Goal: Transaction & Acquisition: Purchase product/service

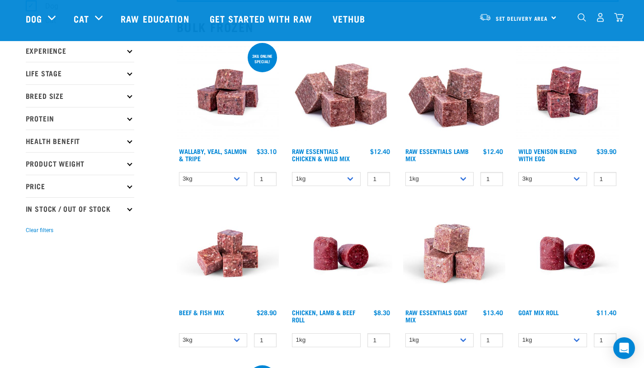
scroll to position [96, 0]
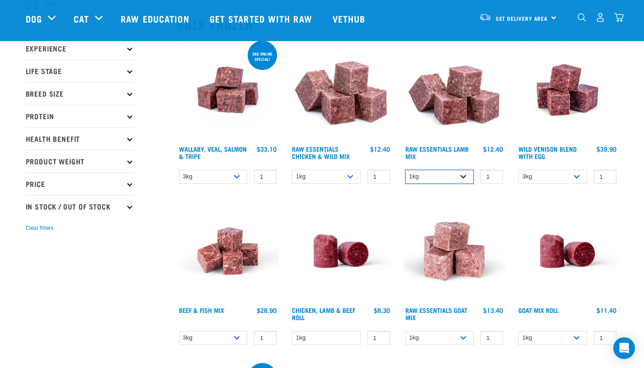
click at [464, 177] on select "1kg 3kg Bulk (10kg)" at bounding box center [439, 177] width 69 height 14
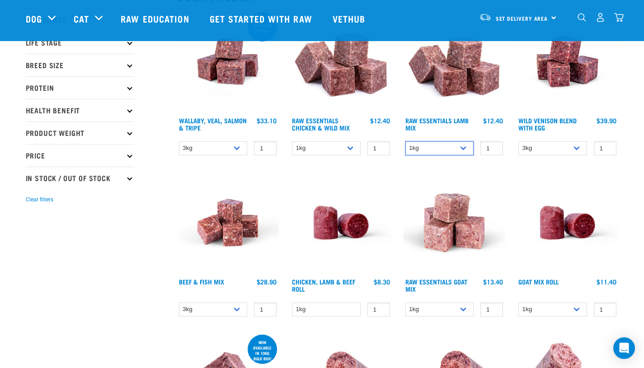
scroll to position [189, 0]
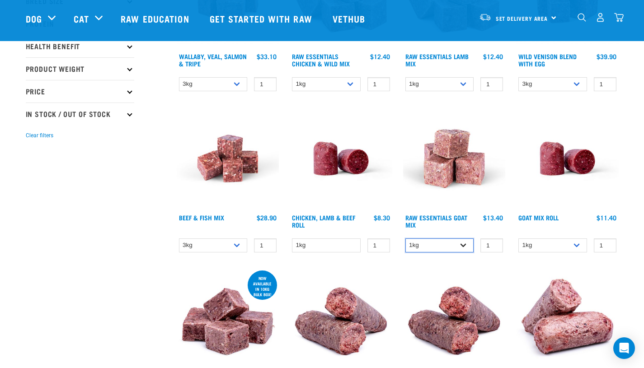
click at [459, 246] on select "1kg 3kg Bulk (10kg)" at bounding box center [439, 246] width 69 height 14
select select "344957"
click at [472, 179] on img at bounding box center [454, 159] width 103 height 103
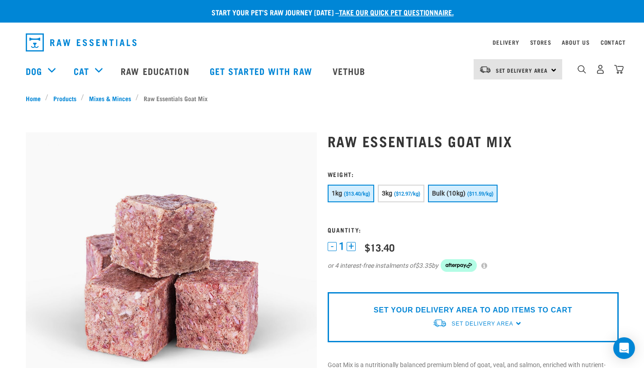
click at [469, 190] on button "Bulk (10kg) ($11.59/kg)" at bounding box center [463, 194] width 70 height 18
click at [502, 324] on span "Set Delivery Area" at bounding box center [481, 324] width 61 height 6
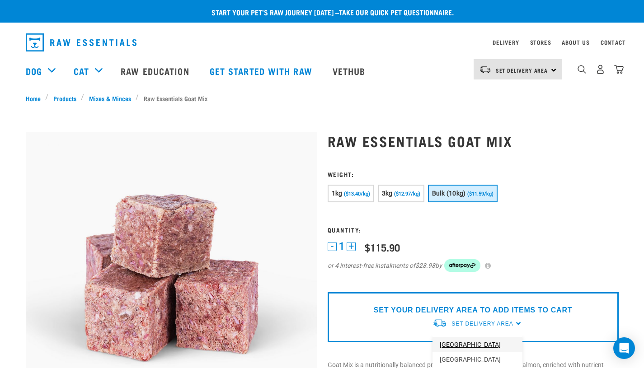
click at [475, 343] on link "[GEOGRAPHIC_DATA]" at bounding box center [477, 345] width 90 height 15
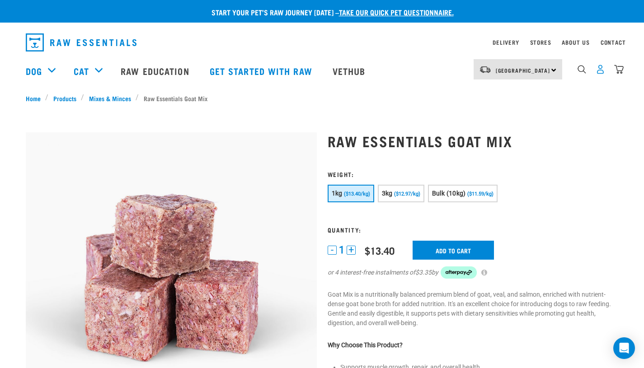
click at [600, 73] on img "dropdown navigation" at bounding box center [599, 69] width 9 height 9
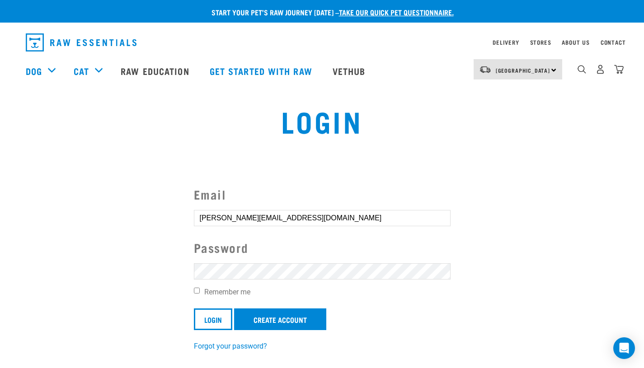
click at [197, 292] on input "Remember me" at bounding box center [197, 291] width 6 height 6
checkbox input "true"
click at [212, 319] on input "Login" at bounding box center [213, 320] width 38 height 22
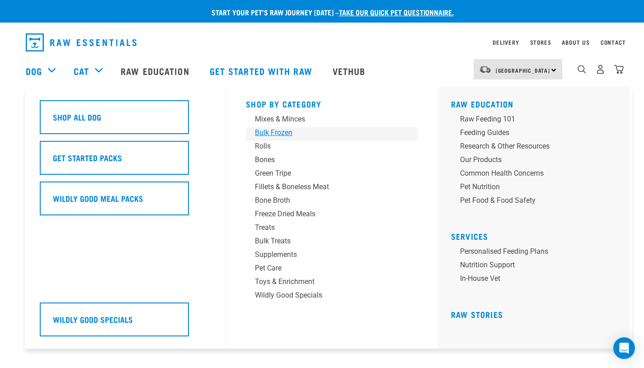
click at [285, 134] on div "Bulk Frozen" at bounding box center [325, 132] width 141 height 11
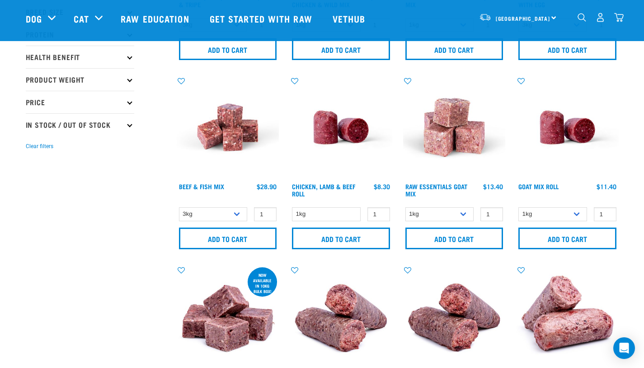
scroll to position [173, 0]
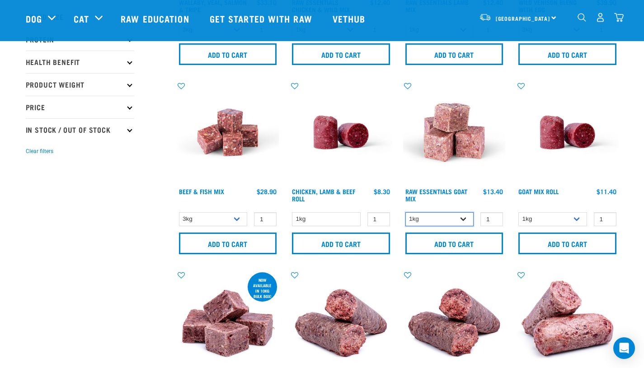
click at [455, 220] on select "1kg 3kg Bulk (10kg)" at bounding box center [439, 219] width 69 height 14
select select "344957"
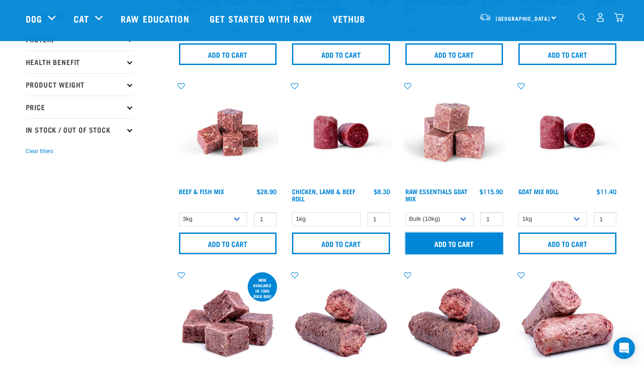
click at [449, 245] on input "Add to cart" at bounding box center [454, 244] width 98 height 22
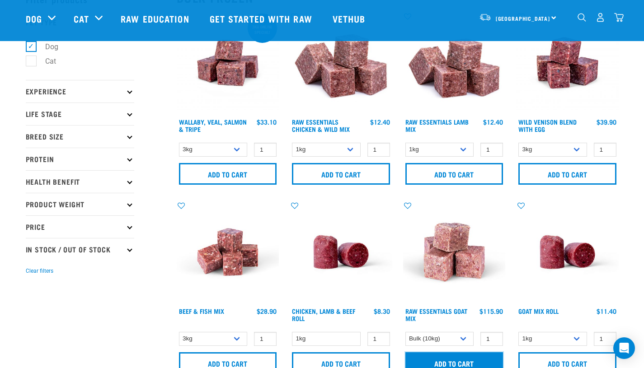
scroll to position [0, 0]
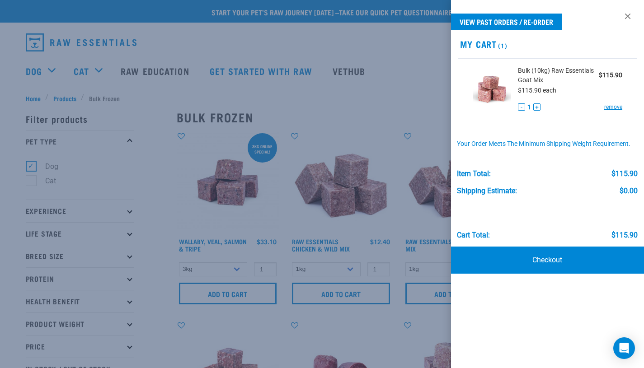
click at [348, 101] on div at bounding box center [322, 184] width 644 height 368
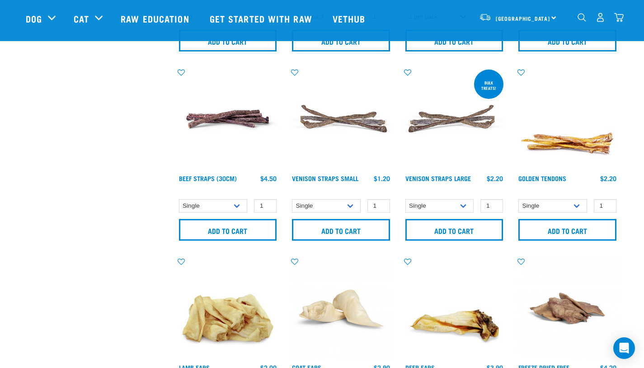
scroll to position [941, 0]
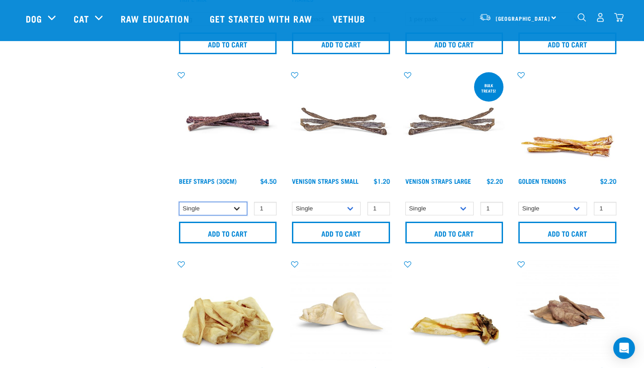
click at [237, 210] on select "Single 6 per pack 25 per pack" at bounding box center [213, 209] width 69 height 14
select select "251920"
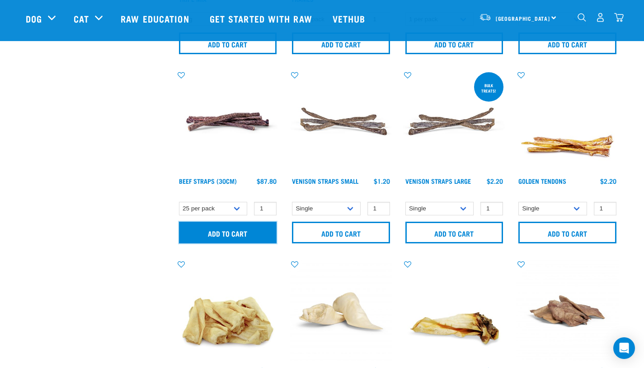
click at [232, 233] on input "Add to cart" at bounding box center [228, 233] width 98 height 22
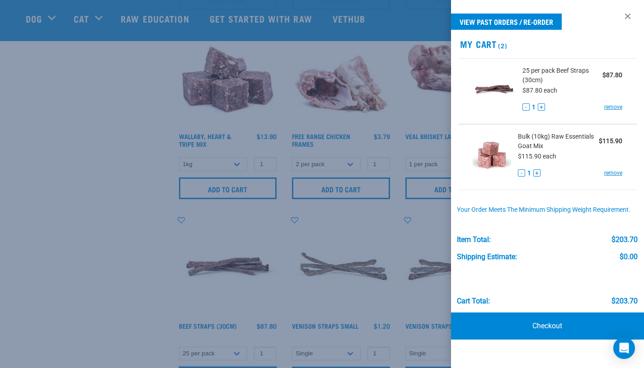
scroll to position [880, 0]
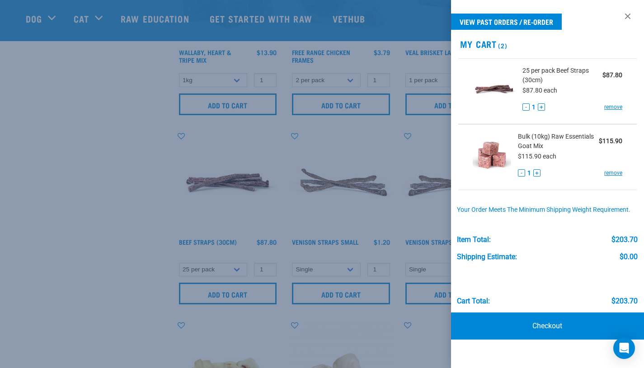
click at [403, 157] on div at bounding box center [322, 184] width 644 height 368
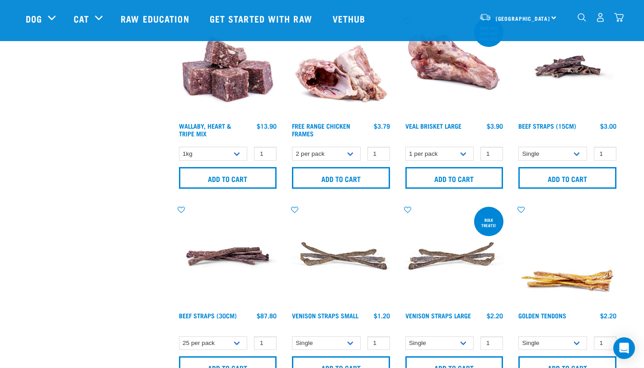
scroll to position [789, 0]
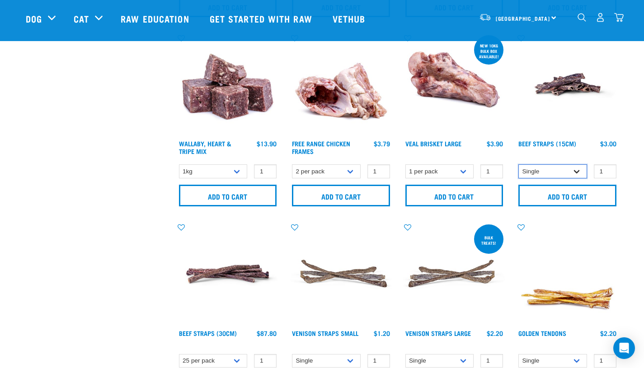
click at [572, 173] on select "Single 6 per pack" at bounding box center [552, 171] width 69 height 14
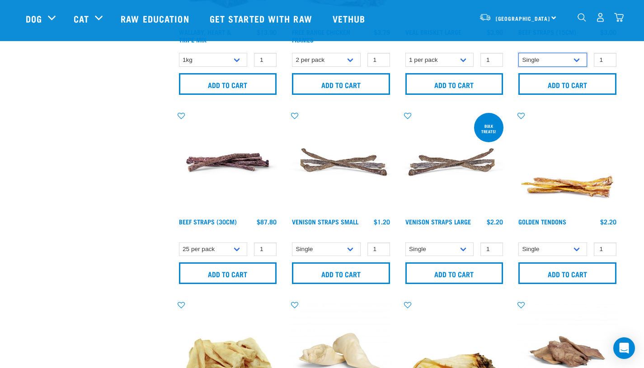
scroll to position [911, 0]
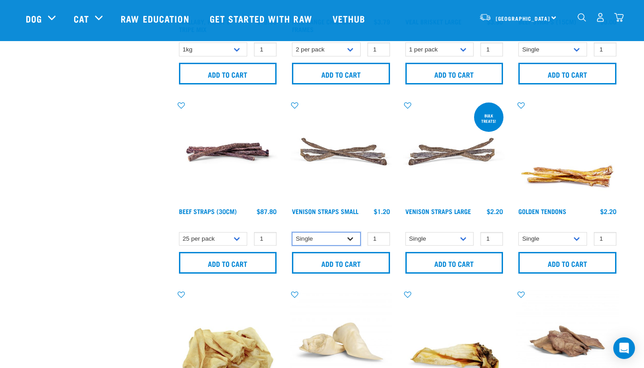
click at [351, 240] on select "Single 10 per pack 25 per pack" at bounding box center [326, 239] width 69 height 14
select select "337205"
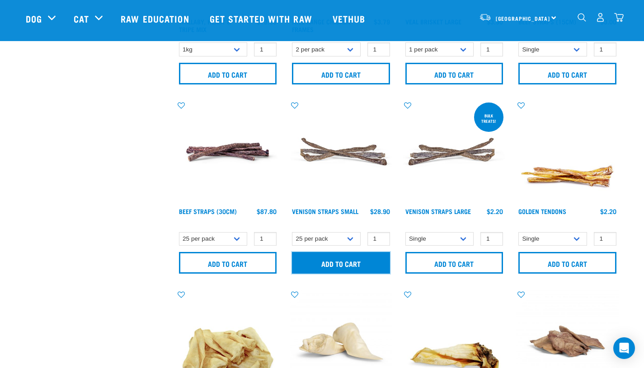
click at [346, 264] on input "Add to cart" at bounding box center [341, 263] width 98 height 22
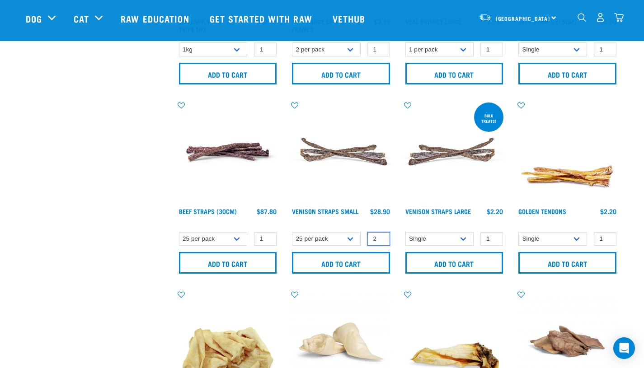
type input "2"
click at [381, 237] on input "2" at bounding box center [378, 239] width 23 height 14
click at [352, 238] on select "Single 10 per pack 25 per pack" at bounding box center [326, 239] width 69 height 14
select select "699401"
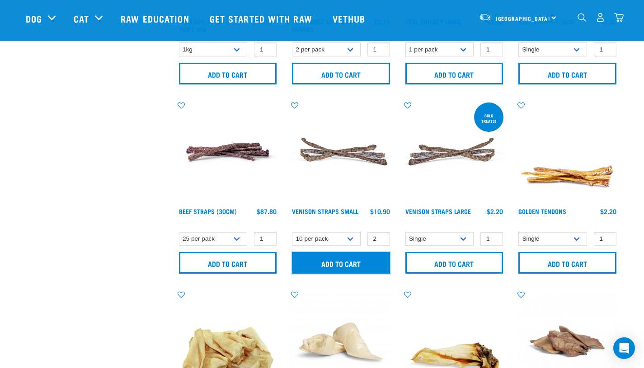
click at [352, 262] on input "Add to cart" at bounding box center [341, 263] width 98 height 22
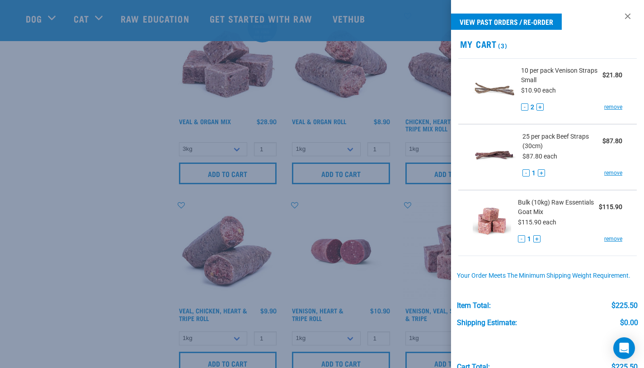
scroll to position [430, 0]
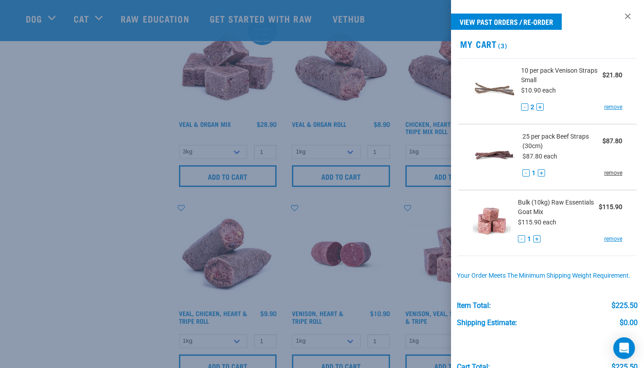
click at [605, 174] on link "remove" at bounding box center [613, 173] width 18 height 8
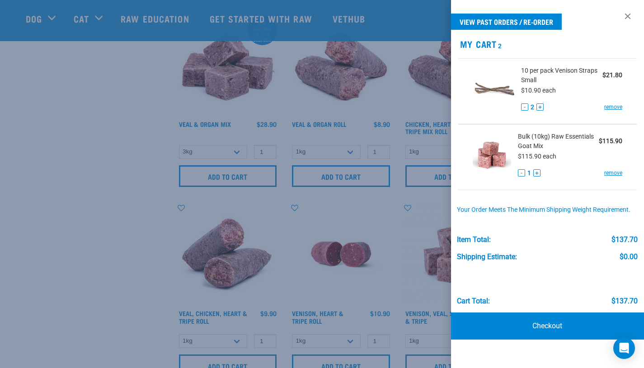
click at [124, 231] on div at bounding box center [322, 184] width 644 height 368
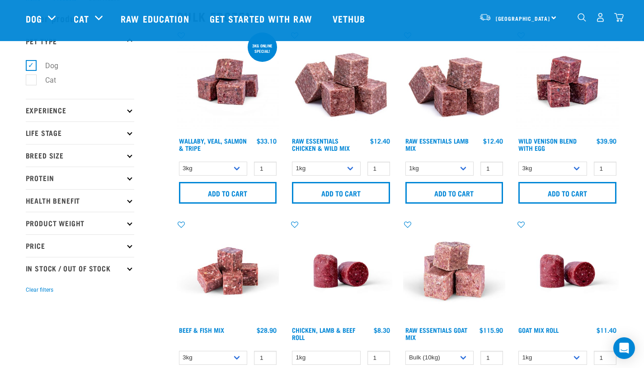
scroll to position [0, 0]
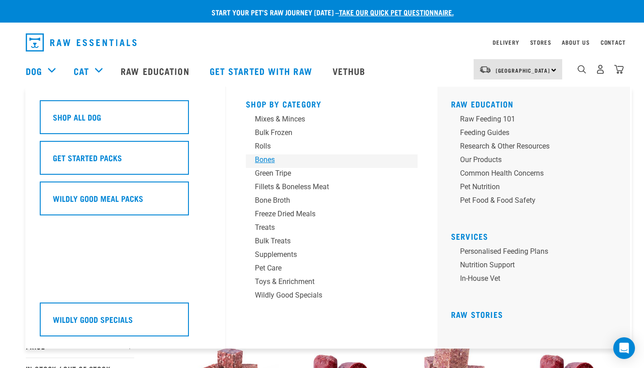
click at [271, 161] on div "Bones" at bounding box center [325, 160] width 141 height 11
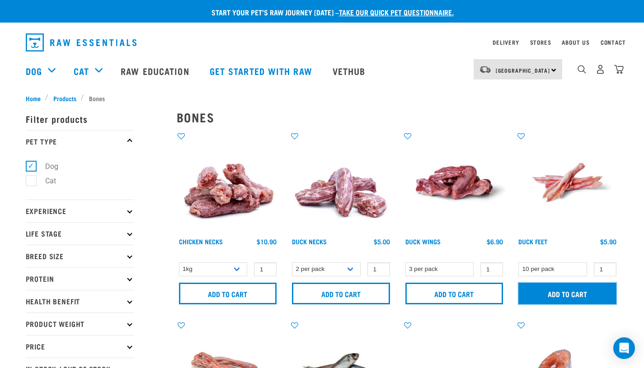
click at [578, 292] on input "Add to cart" at bounding box center [567, 294] width 98 height 22
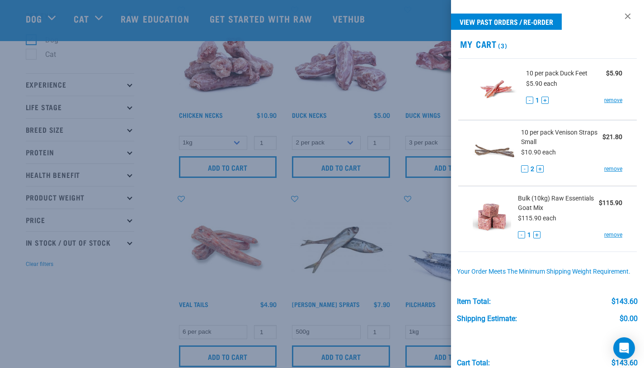
scroll to position [67, 0]
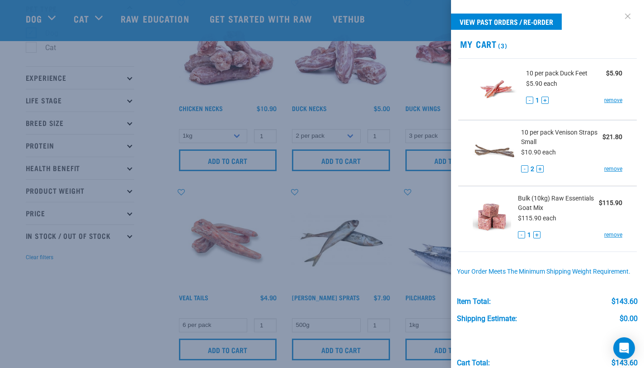
click at [621, 18] on link at bounding box center [627, 16] width 14 height 14
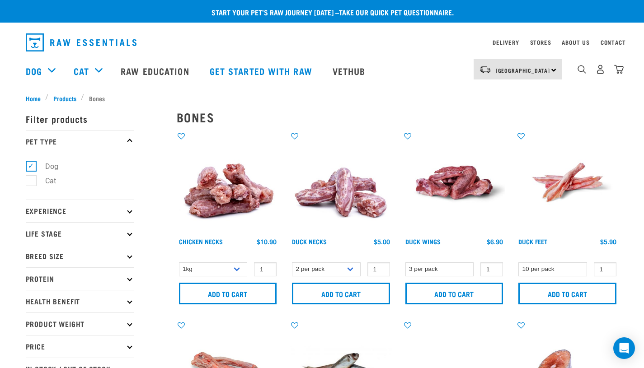
scroll to position [9, 0]
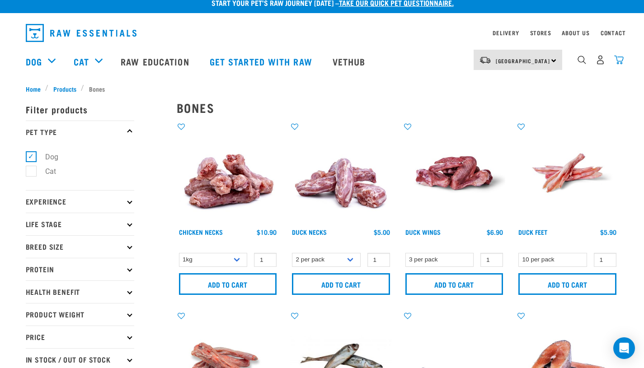
click at [619, 60] on img "dropdown navigation" at bounding box center [618, 59] width 9 height 9
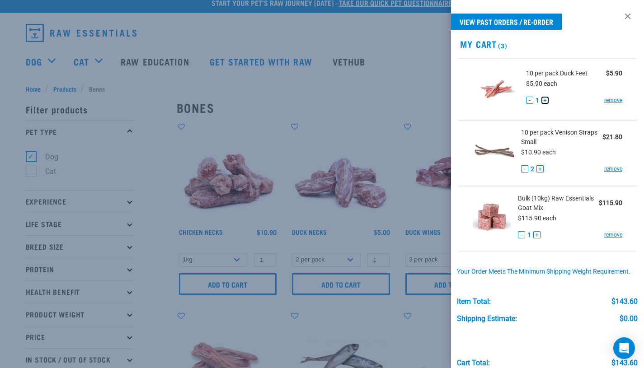
click at [547, 101] on button "+" at bounding box center [544, 100] width 7 height 7
click at [416, 94] on div at bounding box center [322, 184] width 644 height 368
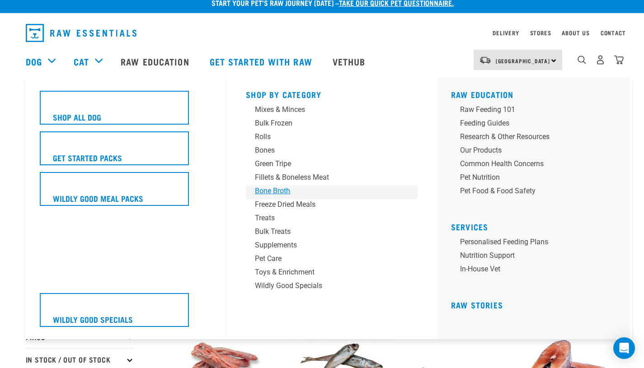
click at [276, 189] on div "Bone Broth" at bounding box center [325, 191] width 141 height 11
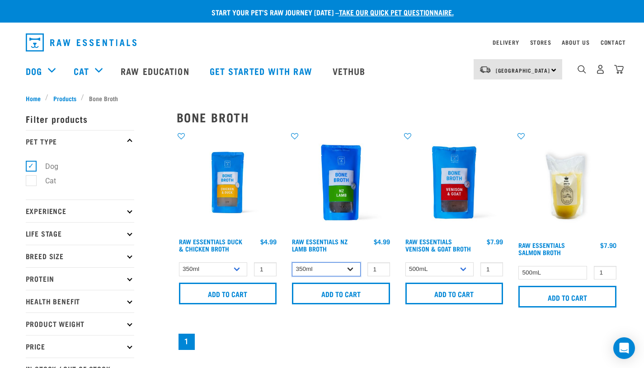
click at [352, 270] on select "350ml Bulk (40 pack)" at bounding box center [326, 270] width 69 height 14
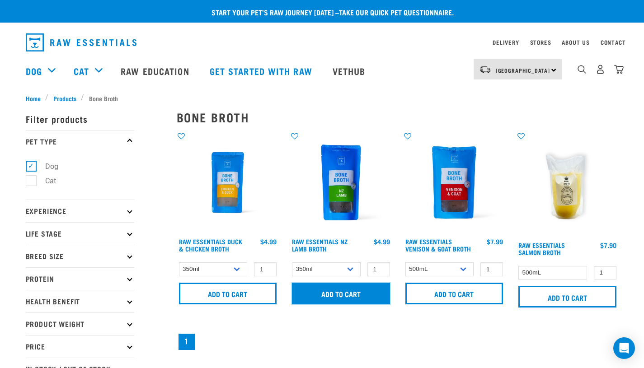
click at [346, 294] on input "Add to cart" at bounding box center [341, 294] width 98 height 22
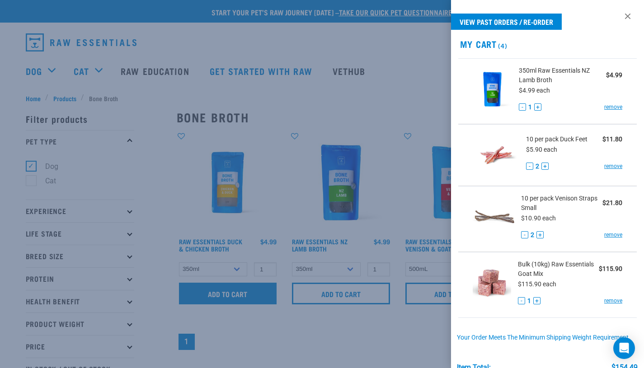
click at [250, 296] on div at bounding box center [322, 184] width 644 height 368
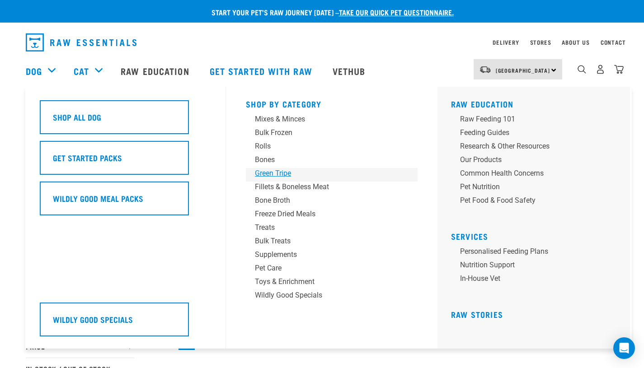
click at [278, 178] on div "Green Tripe" at bounding box center [325, 173] width 141 height 11
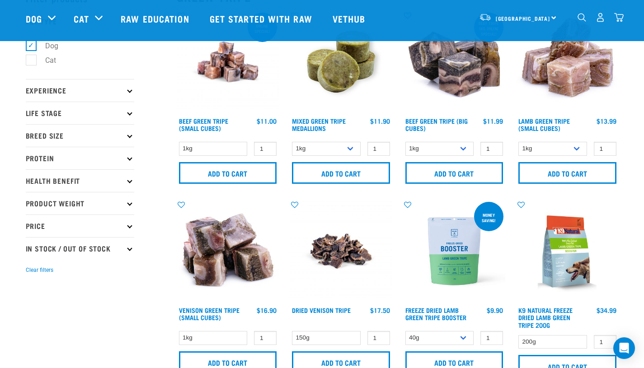
scroll to position [72, 0]
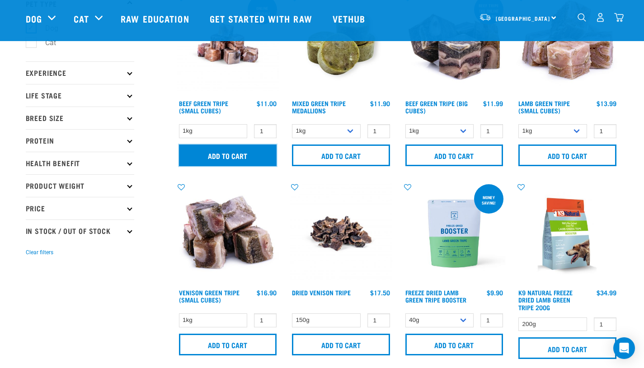
click at [237, 154] on input "Add to cart" at bounding box center [228, 156] width 98 height 22
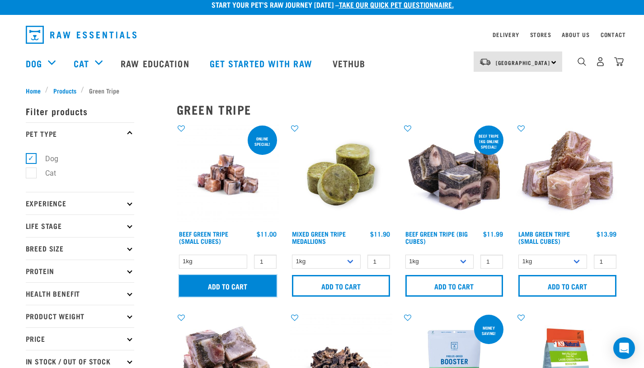
scroll to position [0, 0]
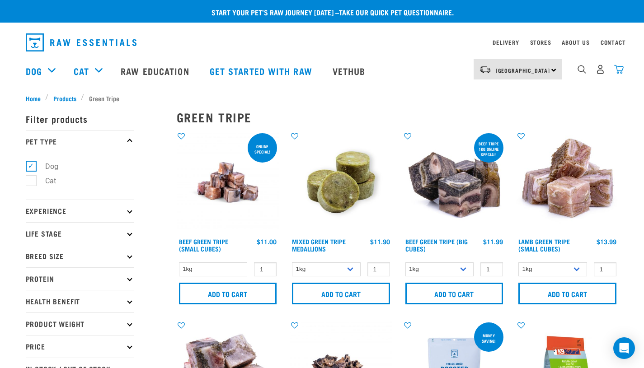
click at [616, 69] on img "dropdown navigation" at bounding box center [618, 69] width 9 height 9
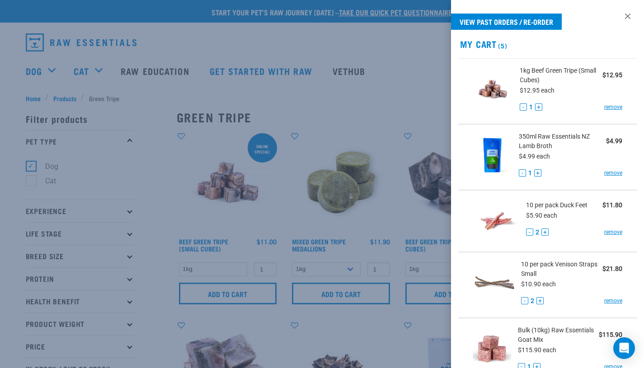
click at [381, 74] on div at bounding box center [322, 184] width 644 height 368
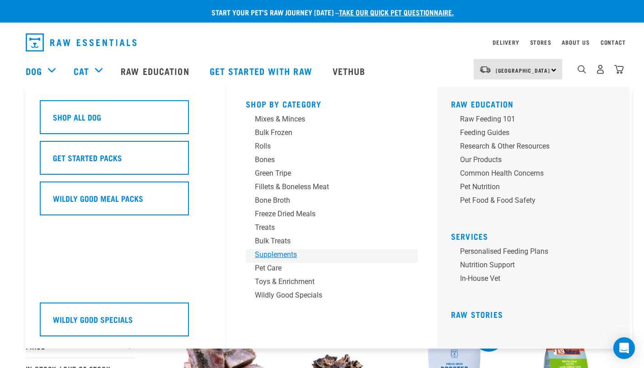
click at [274, 256] on div "Supplements" at bounding box center [325, 254] width 141 height 11
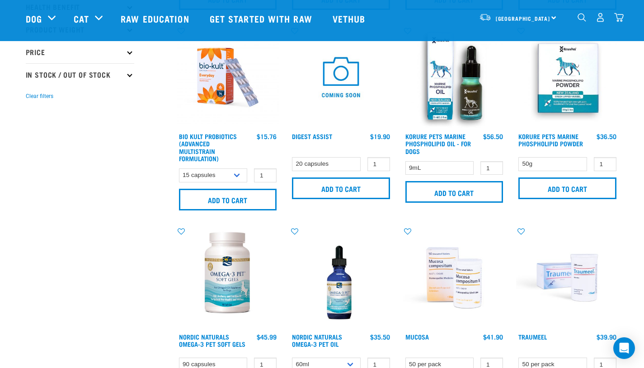
scroll to position [155, 0]
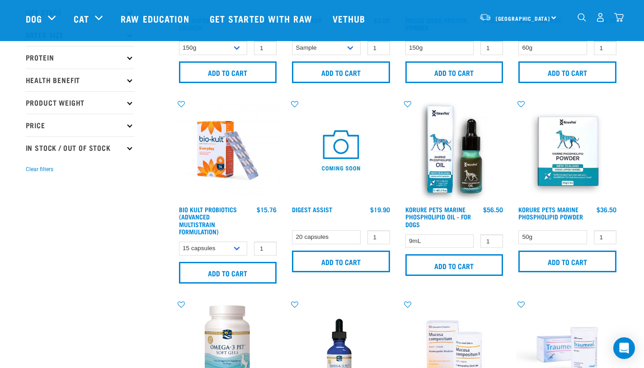
click at [560, 145] on img at bounding box center [567, 150] width 103 height 103
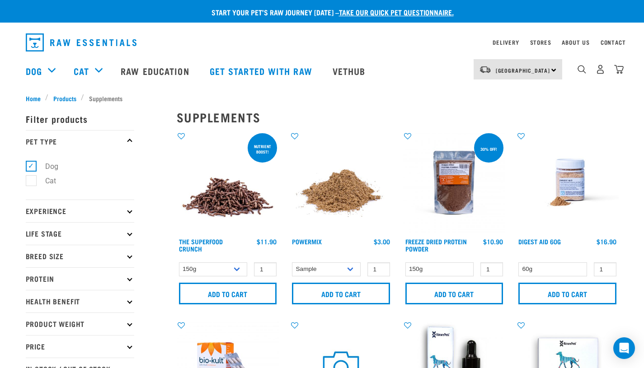
scroll to position [43, 0]
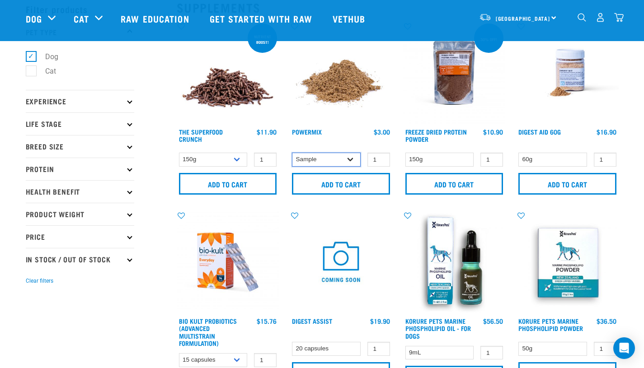
click at [338, 161] on select "Sample Small (30g) Large (60g)" at bounding box center [326, 160] width 69 height 14
click at [340, 94] on img at bounding box center [341, 73] width 103 height 103
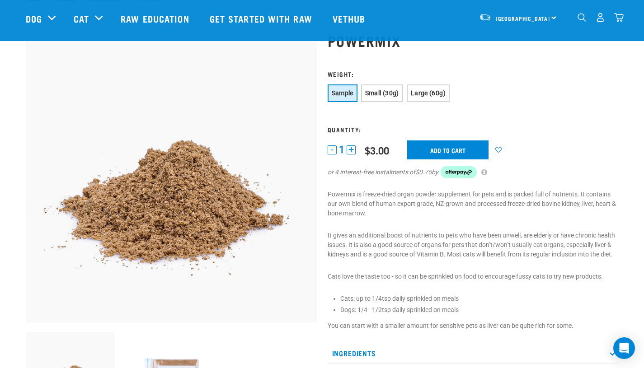
scroll to position [32, 0]
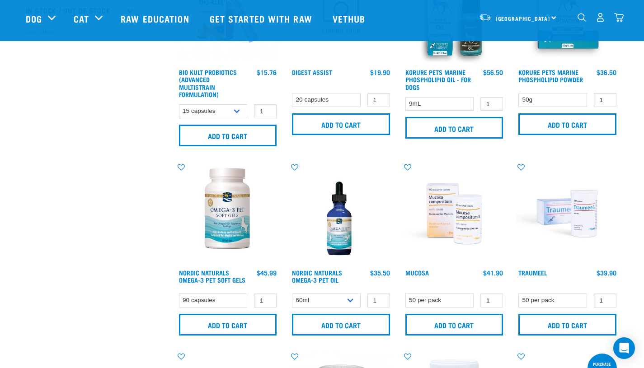
scroll to position [329, 0]
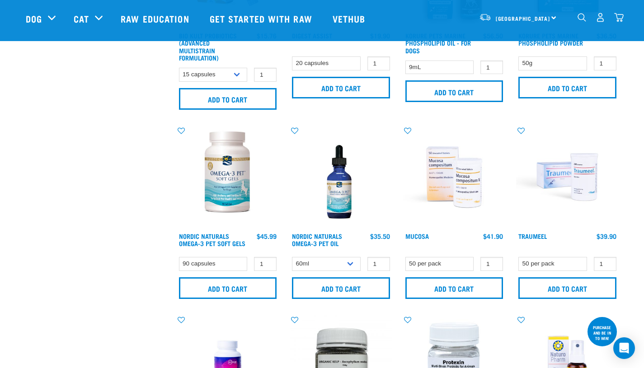
click at [471, 182] on img at bounding box center [454, 177] width 103 height 103
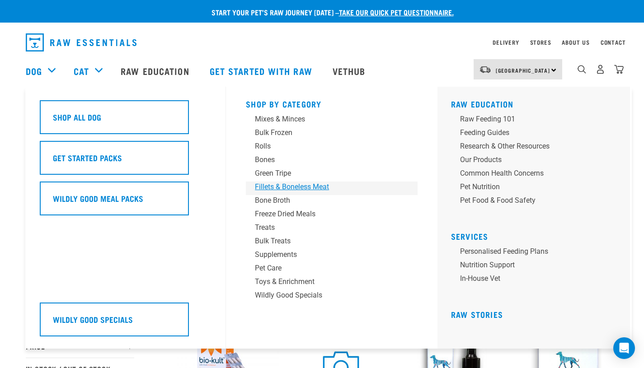
click at [276, 184] on div "Fillets & Boneless Meat" at bounding box center [325, 187] width 141 height 11
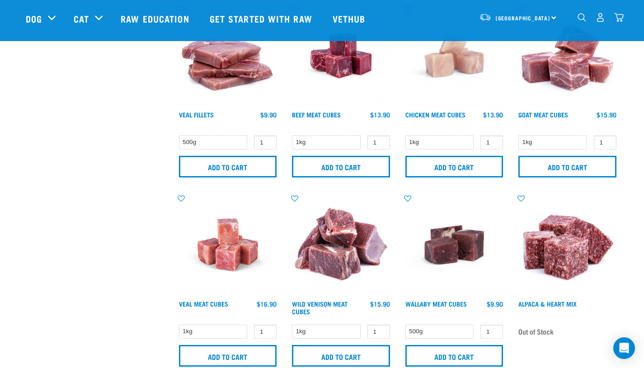
scroll to position [447, 0]
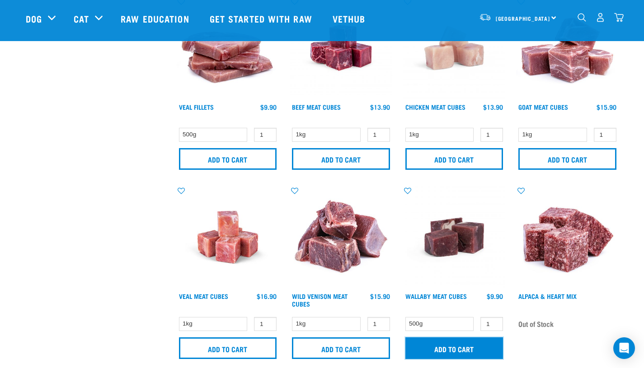
click at [475, 347] on input "Add to cart" at bounding box center [454, 349] width 98 height 22
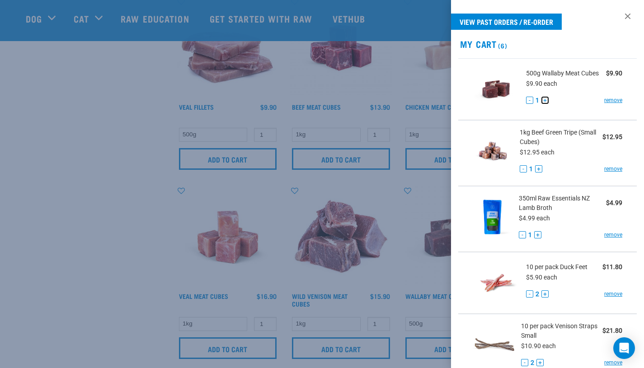
click at [547, 100] on button "+" at bounding box center [544, 100] width 7 height 7
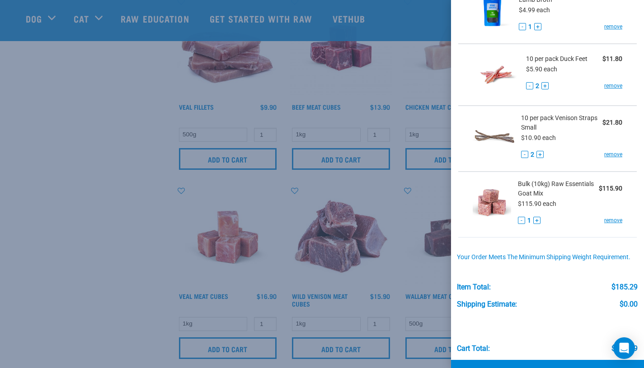
scroll to position [249, 0]
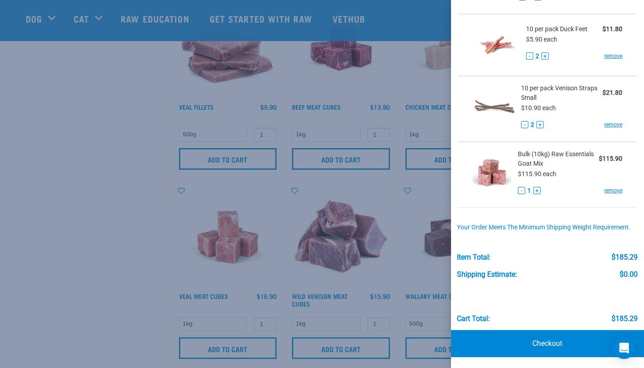
click at [122, 195] on div at bounding box center [322, 184] width 644 height 368
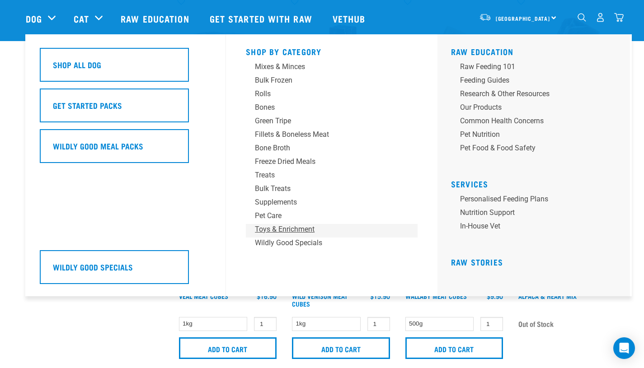
click at [275, 228] on div "Toys & Enrichment" at bounding box center [325, 229] width 141 height 11
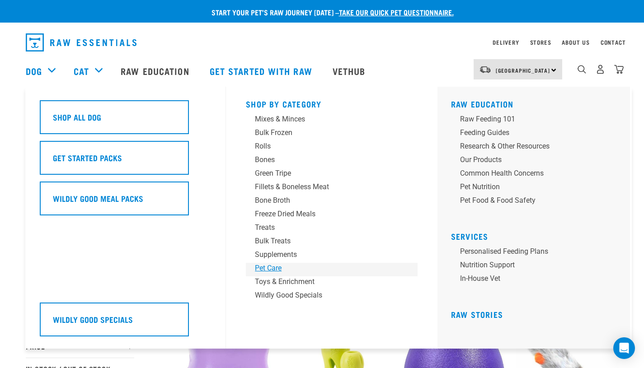
click at [278, 267] on div "Pet Care" at bounding box center [325, 268] width 141 height 11
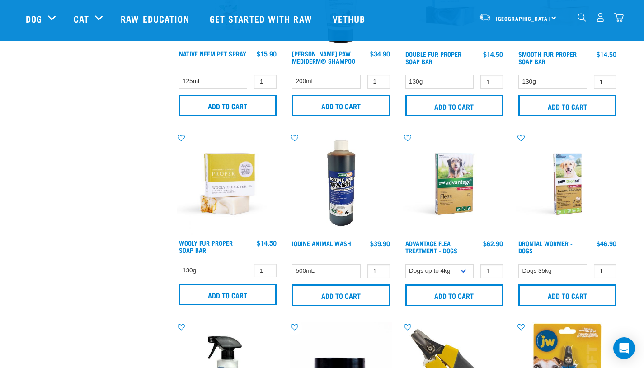
scroll to position [534, 0]
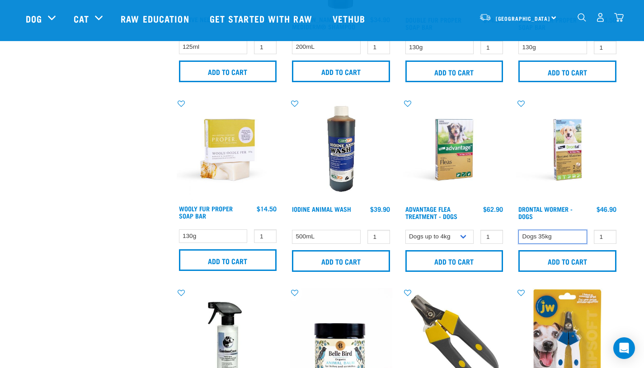
click at [567, 240] on select "Dogs 35kg" at bounding box center [552, 237] width 69 height 14
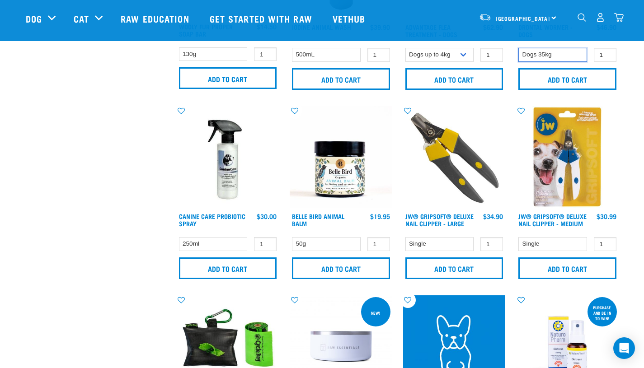
scroll to position [722, 0]
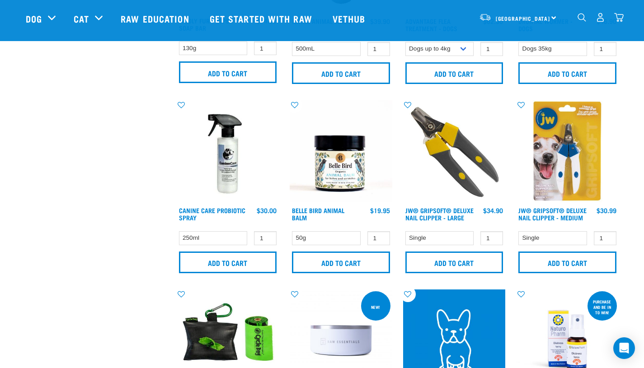
click at [228, 179] on img at bounding box center [228, 151] width 103 height 103
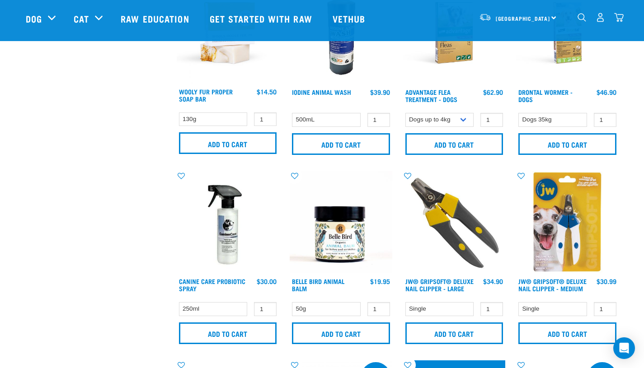
scroll to position [288, 0]
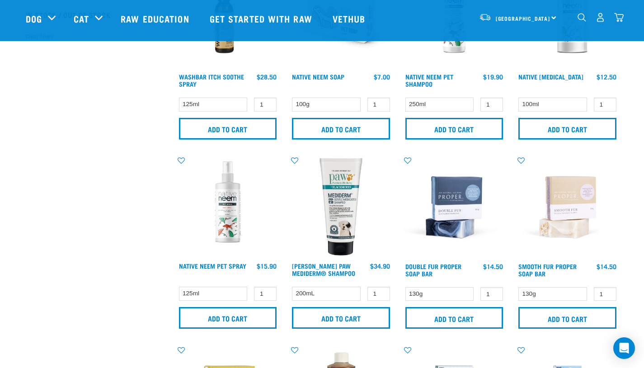
click at [618, 18] on img "dropdown navigation" at bounding box center [618, 17] width 9 height 9
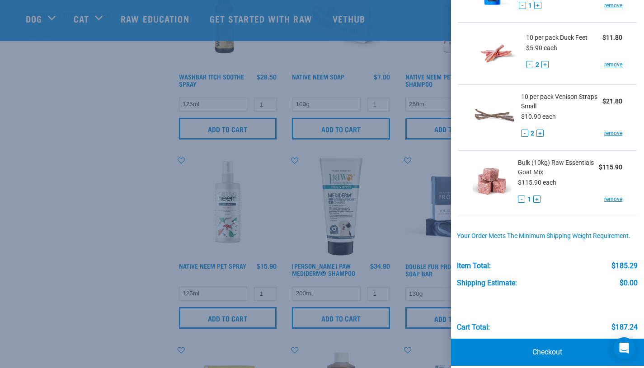
scroll to position [249, 0]
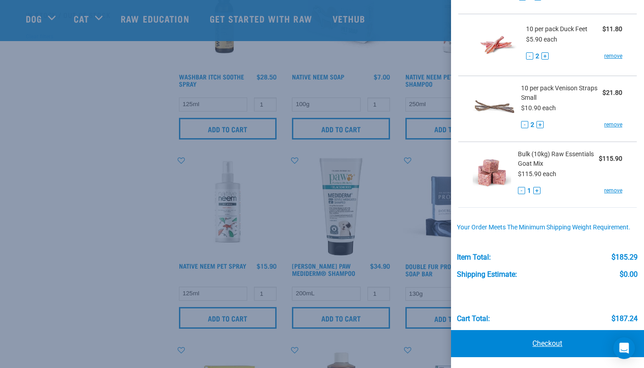
click at [547, 338] on link "Checkout" at bounding box center [547, 343] width 193 height 27
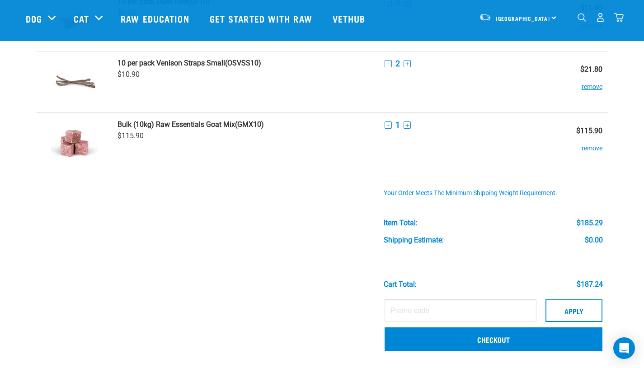
scroll to position [287, 0]
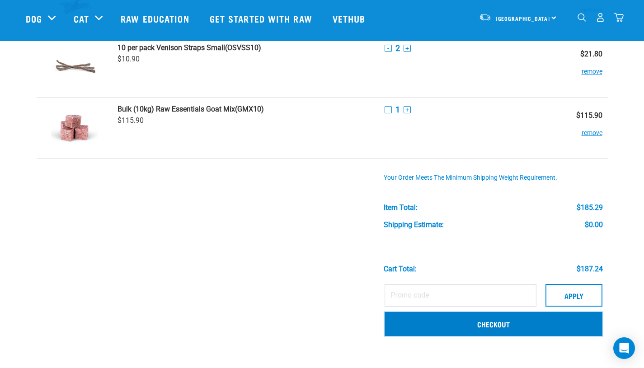
click at [495, 322] on link "Checkout" at bounding box center [493, 323] width 218 height 23
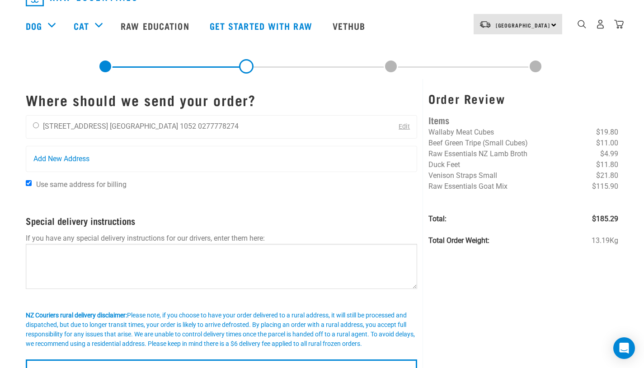
scroll to position [53, 0]
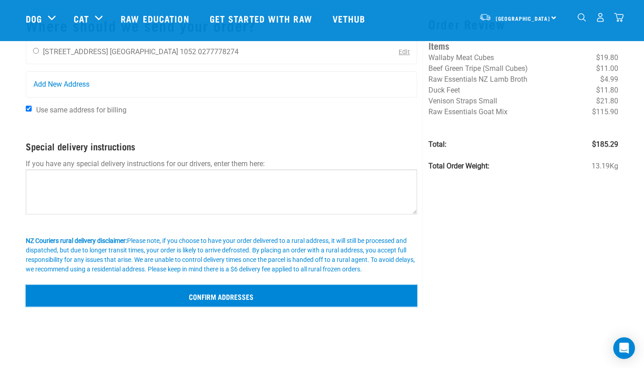
click at [333, 292] on input "Confirm addresses" at bounding box center [222, 296] width 392 height 22
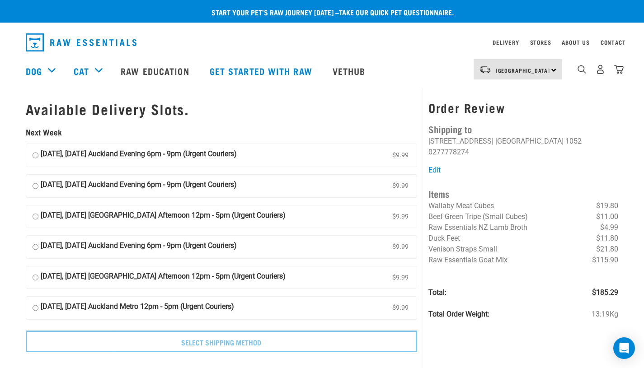
click at [38, 188] on label "[DATE], [DATE] Auckland Evening 6pm - 9pm (Urgent Couriers) $9.99" at bounding box center [221, 186] width 391 height 23
click at [38, 188] on input "[DATE], [DATE] Auckland Evening 6pm - 9pm (Urgent Couriers) $9.99" at bounding box center [36, 186] width 6 height 14
radio input "true"
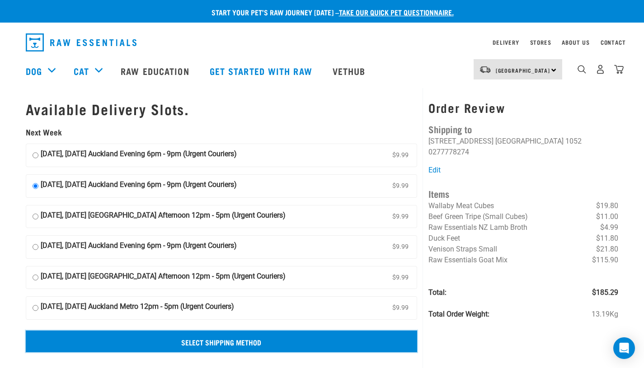
click at [131, 336] on input "Select Shipping Method" at bounding box center [222, 342] width 392 height 22
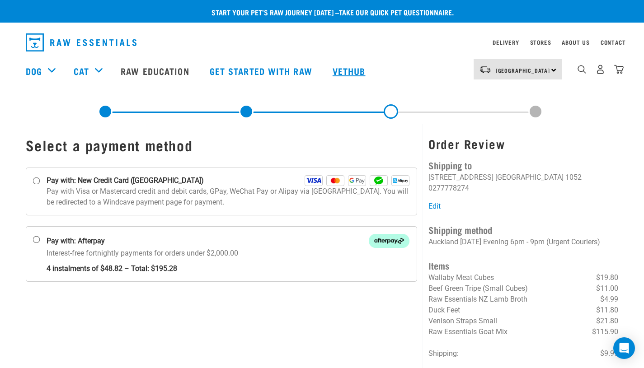
click at [350, 70] on link "Vethub" at bounding box center [349, 71] width 53 height 36
